Goal: Transaction & Acquisition: Purchase product/service

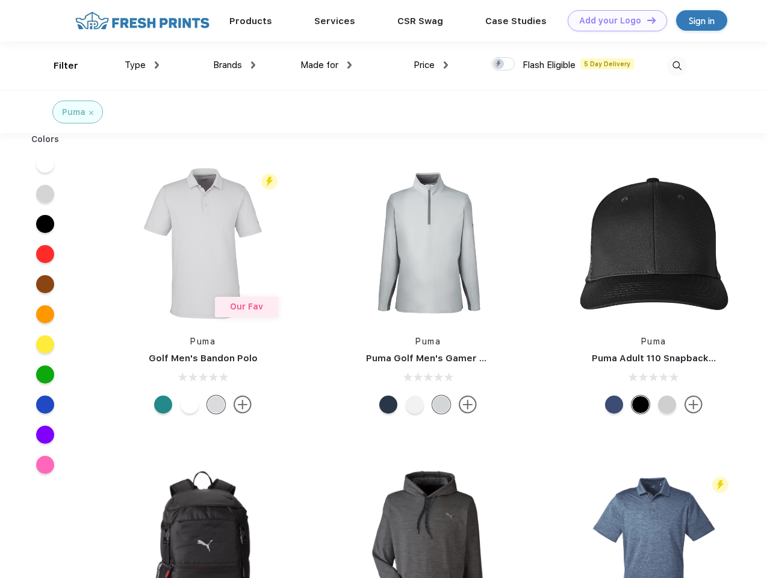
click at [613, 20] on link "Add your Logo Design Tool" at bounding box center [617, 20] width 99 height 21
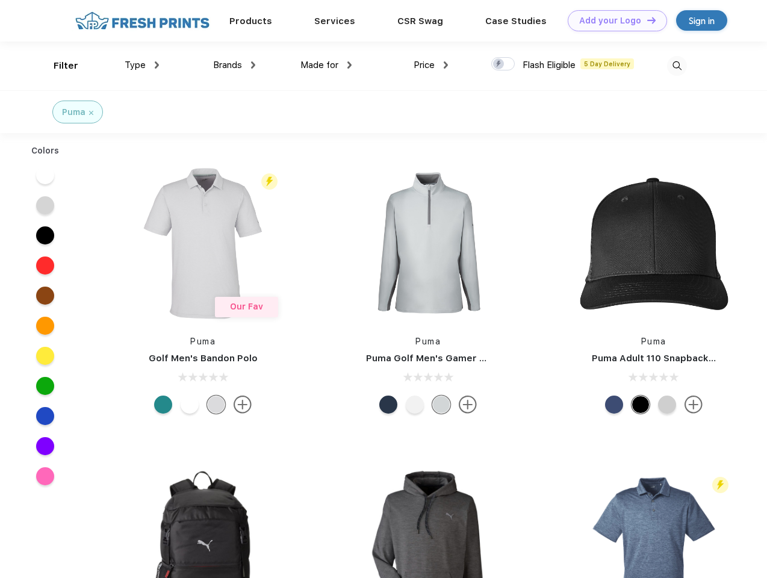
click at [0, 0] on div "Design Tool" at bounding box center [0, 0] width 0 height 0
click at [646, 20] on link "Add your Logo Design Tool" at bounding box center [617, 20] width 99 height 21
click at [58, 66] on div "Filter" at bounding box center [66, 66] width 25 height 14
click at [142, 65] on span "Type" at bounding box center [135, 65] width 21 height 11
click at [234, 65] on span "Brands" at bounding box center [227, 65] width 29 height 11
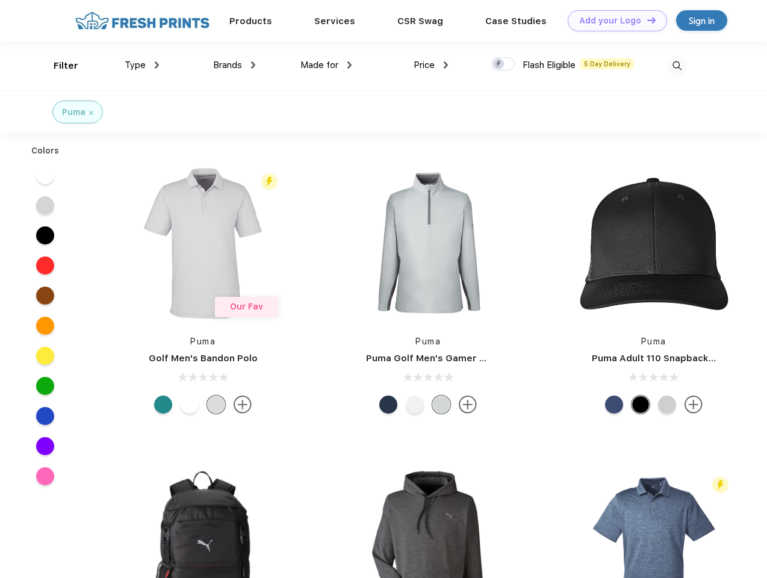
click at [326, 65] on span "Made for" at bounding box center [319, 65] width 38 height 11
click at [431, 65] on span "Price" at bounding box center [423, 65] width 21 height 11
click at [503, 64] on div at bounding box center [502, 63] width 23 height 13
click at [499, 64] on input "checkbox" at bounding box center [495, 61] width 8 height 8
click at [676, 66] on img at bounding box center [677, 66] width 20 height 20
